Goal: Transaction & Acquisition: Purchase product/service

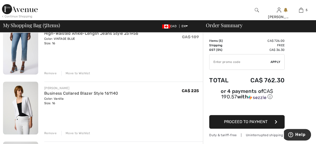
scroll to position [178, 0]
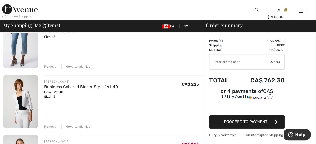
click at [50, 125] on div "Remove" at bounding box center [50, 126] width 12 height 5
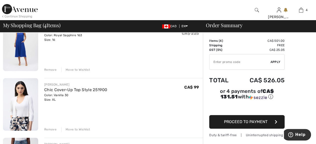
scroll to position [56, 0]
click at [49, 127] on div "Remove" at bounding box center [50, 129] width 12 height 5
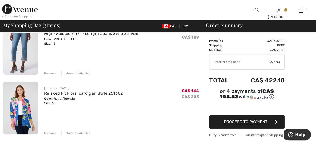
scroll to position [113, 0]
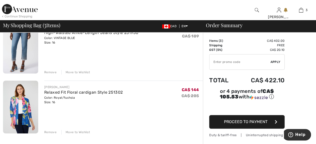
click at [23, 108] on img at bounding box center [20, 107] width 35 height 53
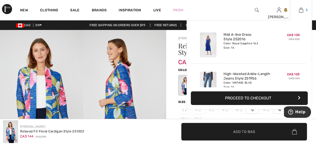
click at [301, 8] on img at bounding box center [301, 10] width 4 height 6
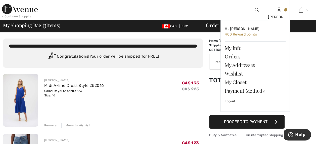
click at [279, 9] on img at bounding box center [279, 10] width 4 height 6
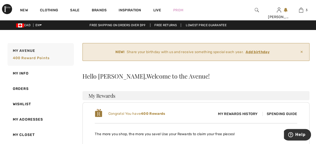
click at [257, 51] on ins "Add birthday" at bounding box center [258, 52] width 24 height 4
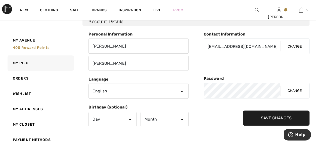
scroll to position [66, 0]
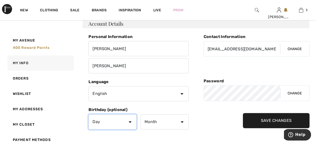
click at [130, 120] on select "Day 1 2 3 4 5 6 7 8 9 10 11 12 13 14 15 16 17 18 19 20 21 22 23 24 25 26 27 28 …" at bounding box center [113, 121] width 48 height 15
select select "18"
click at [89, 114] on select "Day 1 2 3 4 5 6 7 8 9 10 11 12 13 14 15 16 17 18 19 20 21 22 23 24 25 26 27 28 …" at bounding box center [113, 121] width 48 height 15
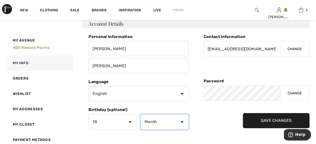
click at [181, 120] on select "Month January February March April May June July August September October Novem…" at bounding box center [165, 121] width 48 height 15
select select "5"
click at [141, 114] on select "Month January February March April May June July August September October Novem…" at bounding box center [165, 121] width 48 height 15
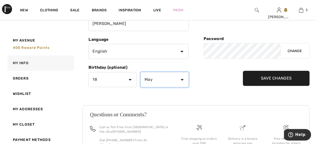
scroll to position [105, 0]
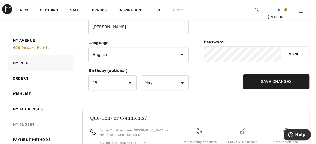
click at [29, 121] on link "My Closet" at bounding box center [40, 124] width 67 height 15
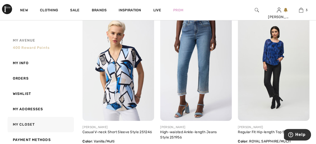
click at [31, 40] on span "My Avenue" at bounding box center [24, 40] width 22 height 5
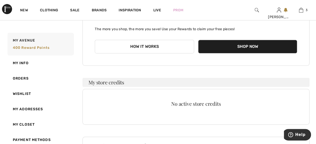
click at [151, 43] on button "How it works" at bounding box center [144, 47] width 99 height 14
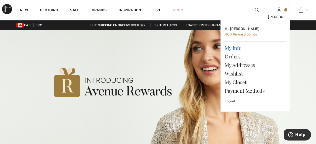
click at [237, 46] on link "My Info" at bounding box center [255, 48] width 61 height 9
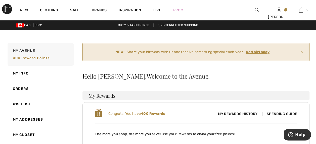
click at [238, 111] on span "My Rewards History" at bounding box center [238, 113] width 48 height 5
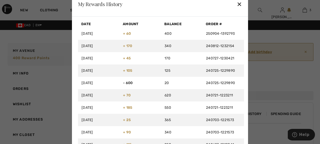
click at [238, 2] on div "✕" at bounding box center [239, 4] width 5 height 11
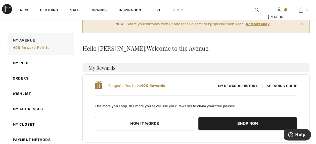
scroll to position [37, 0]
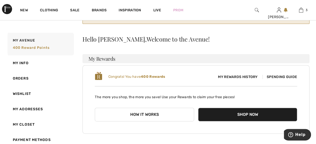
click at [279, 75] on span "Spending Guide" at bounding box center [280, 77] width 35 height 4
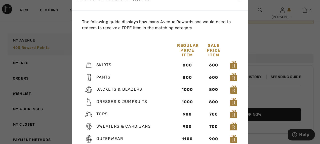
click at [264, 47] on div at bounding box center [160, 72] width 320 height 144
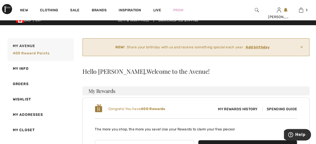
scroll to position [0, 0]
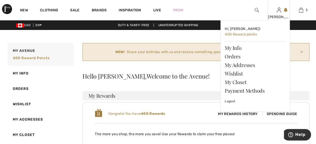
click at [279, 13] on img at bounding box center [279, 10] width 4 height 6
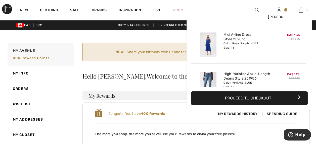
click at [301, 11] on img at bounding box center [301, 10] width 4 height 6
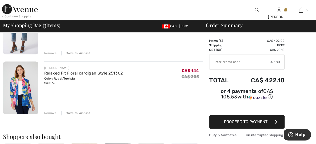
scroll to position [123, 0]
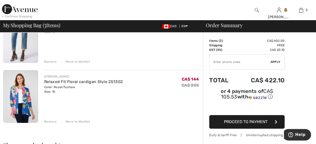
click at [261, 119] on span "Proceed to Payment" at bounding box center [246, 121] width 44 height 5
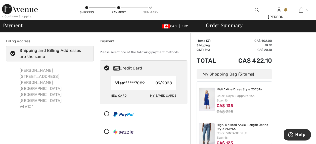
click at [122, 94] on div "New Card" at bounding box center [119, 95] width 16 height 9
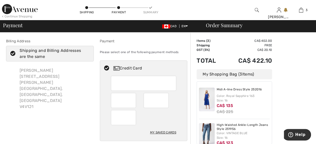
click at [172, 105] on div at bounding box center [160, 100] width 33 height 15
click at [162, 131] on div "My Saved Cards" at bounding box center [163, 132] width 26 height 9
radio input "true"
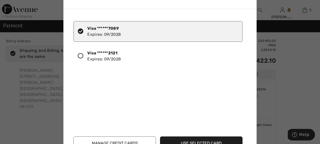
click at [81, 55] on icon at bounding box center [81, 56] width 6 height 6
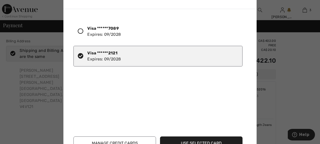
click at [219, 140] on button "Use Selected Card" at bounding box center [201, 143] width 83 height 14
click at [220, 139] on button "Use Selected Card" at bounding box center [201, 143] width 83 height 14
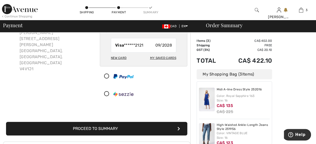
scroll to position [36, 0]
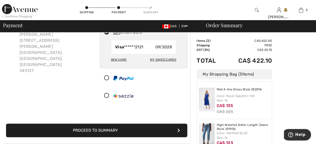
click at [179, 129] on icon "submit" at bounding box center [179, 130] width 3 height 4
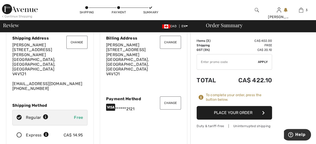
scroll to position [1, 0]
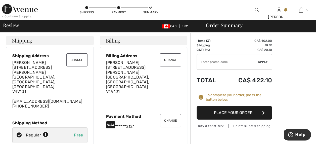
click at [243, 110] on button "Place Your Order" at bounding box center [235, 113] width 76 height 14
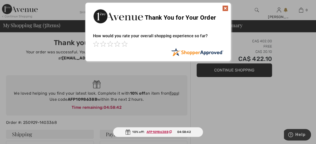
click at [225, 8] on img at bounding box center [226, 8] width 6 height 6
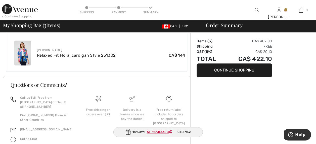
scroll to position [272, 0]
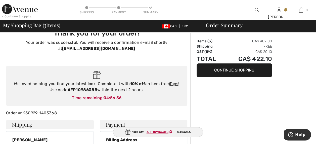
scroll to position [0, 0]
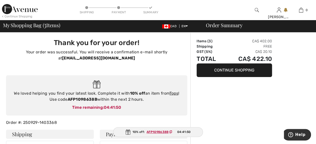
click at [236, 69] on button "Continue Shopping" at bounding box center [235, 70] width 76 height 14
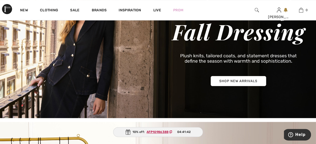
scroll to position [52, 0]
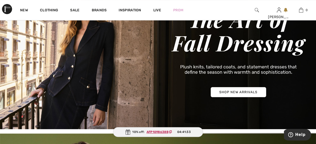
click at [245, 92] on img at bounding box center [158, 54] width 316 height 152
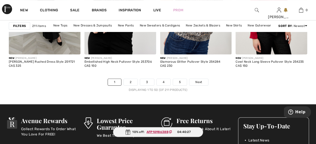
scroll to position [2112, 0]
